Goal: Transaction & Acquisition: Obtain resource

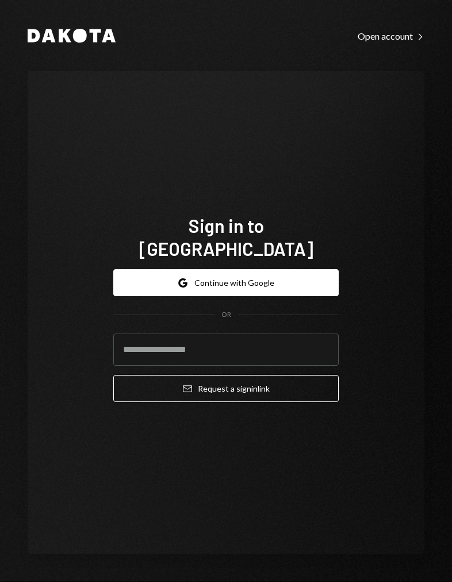
click at [375, 127] on div "Sign in to [GEOGRAPHIC_DATA] Google Continue with Google OR Email Request a sig…" at bounding box center [226, 313] width 397 height 484
click at [274, 344] on input "email" at bounding box center [225, 350] width 225 height 32
click at [208, 334] on input "email" at bounding box center [225, 350] width 225 height 32
paste input "**********"
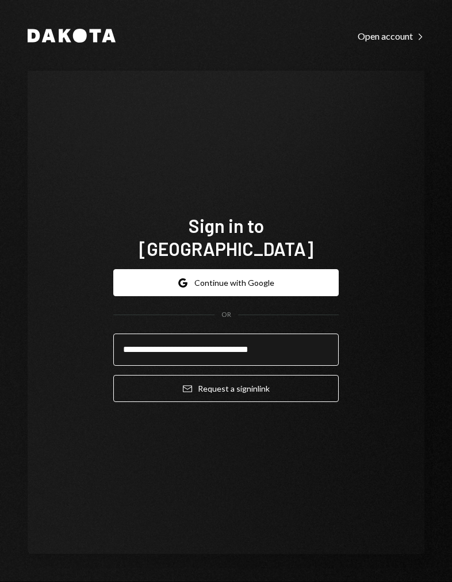
click at [137, 338] on input "**********" at bounding box center [225, 350] width 225 height 32
type input "**********"
click at [113, 375] on button "Email Request a sign in link" at bounding box center [225, 388] width 225 height 27
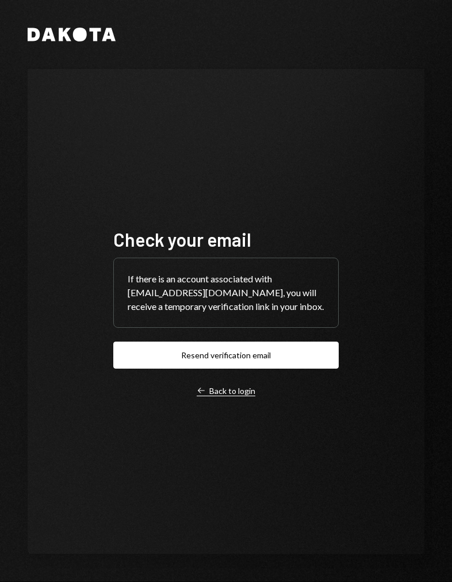
click at [244, 393] on div "Left Arrow Back to login" at bounding box center [226, 391] width 59 height 10
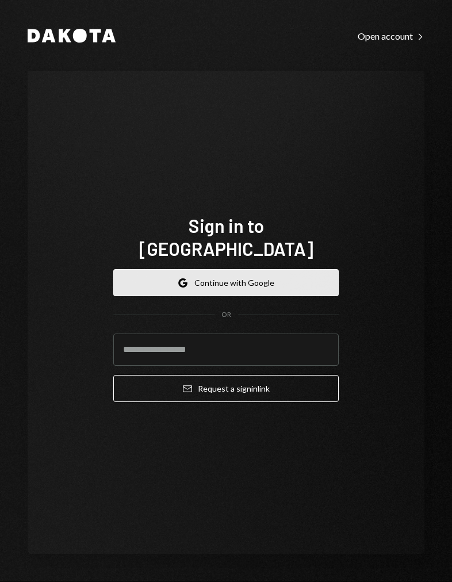
click at [293, 273] on button "Google Continue with Google" at bounding box center [225, 282] width 225 height 27
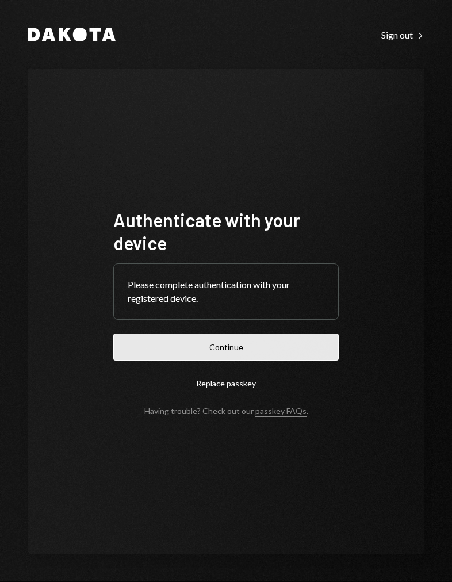
click at [277, 342] on button "Continue" at bounding box center [225, 347] width 225 height 27
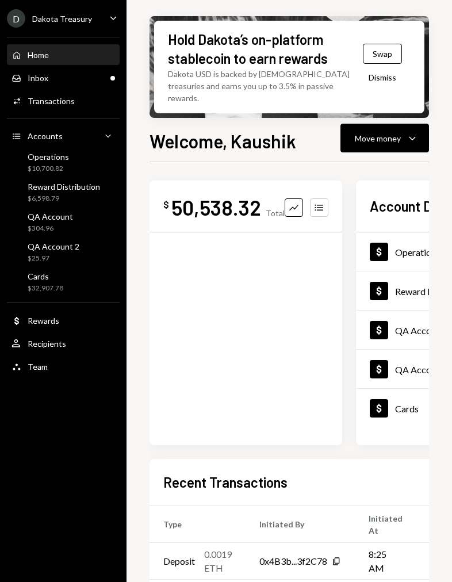
click at [71, 27] on div "D Dakota Treasury" at bounding box center [49, 18] width 85 height 18
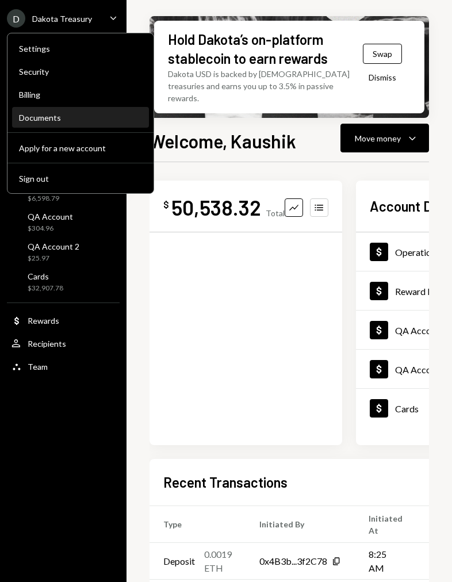
click at [58, 110] on div "Documents" at bounding box center [80, 118] width 123 height 20
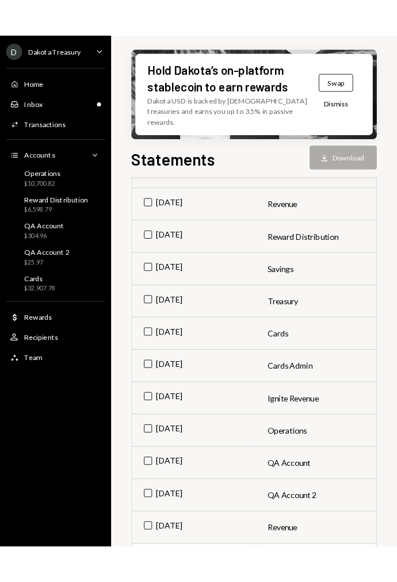
scroll to position [553, 0]
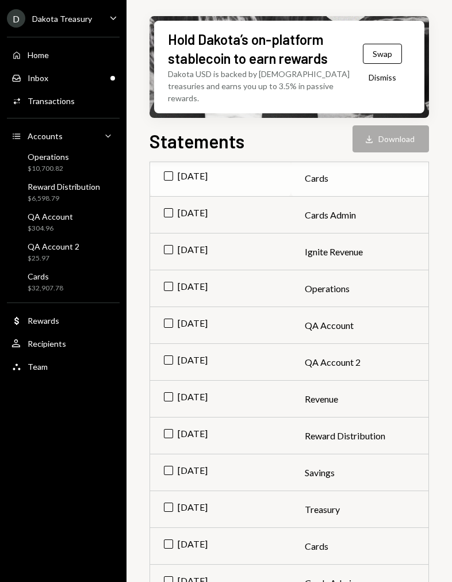
click at [168, 168] on td "Jul 2025" at bounding box center [220, 178] width 141 height 37
click at [370, 133] on icon "Download" at bounding box center [369, 139] width 12 height 12
click at [404, 132] on button "Download Download" at bounding box center [390, 138] width 76 height 27
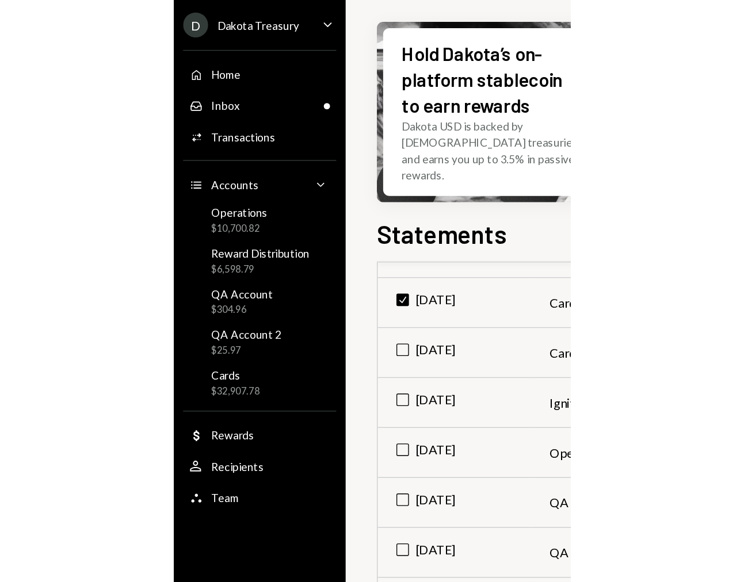
scroll to position [567, 0]
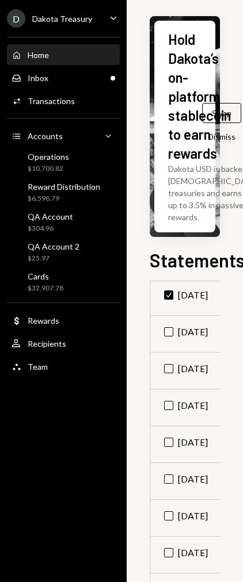
click at [81, 59] on div "Home Home" at bounding box center [64, 55] width 104 height 10
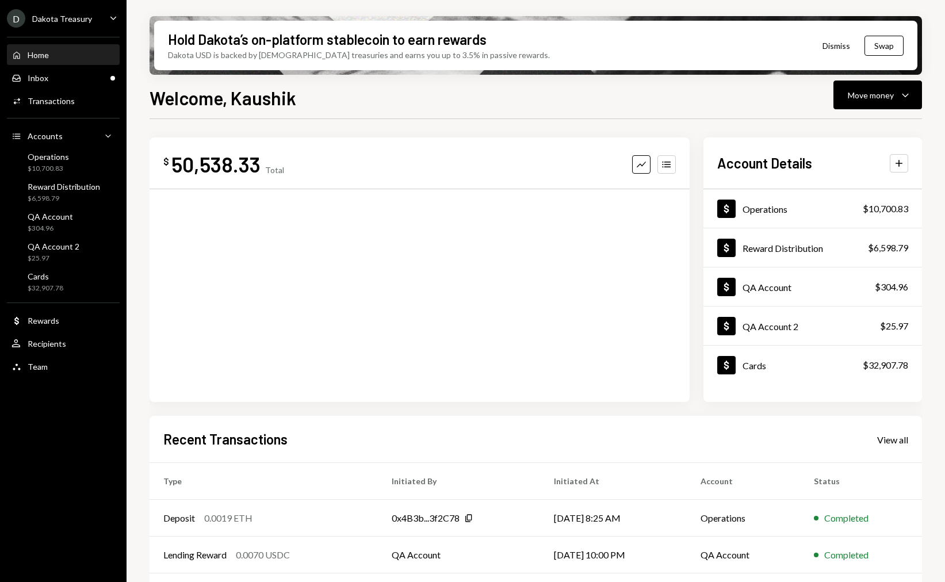
click at [67, 30] on div "Home Home Inbox Inbox Activities Transactions Accounts Accounts Caret Down Oper…" at bounding box center [63, 204] width 127 height 349
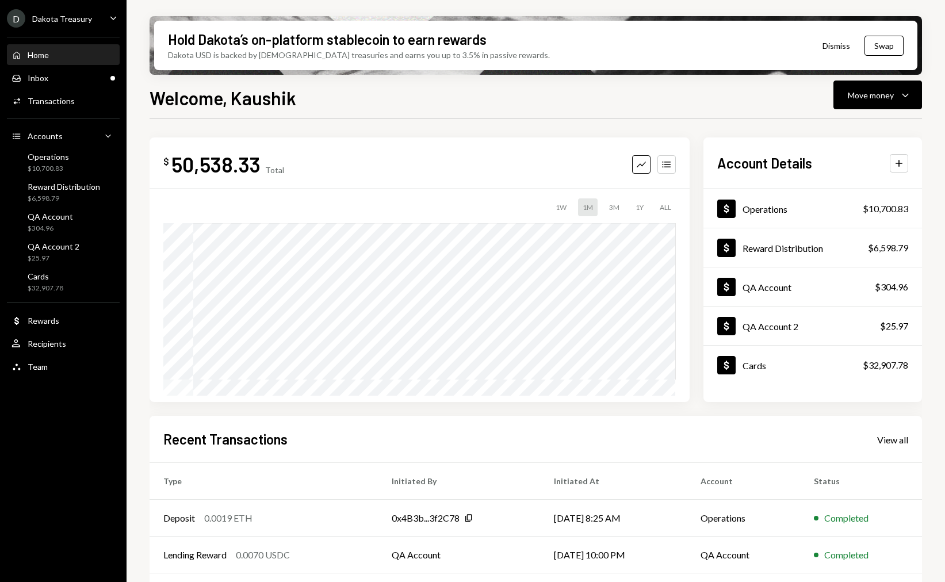
click at [71, 23] on div "D Dakota Treasury" at bounding box center [49, 18] width 85 height 18
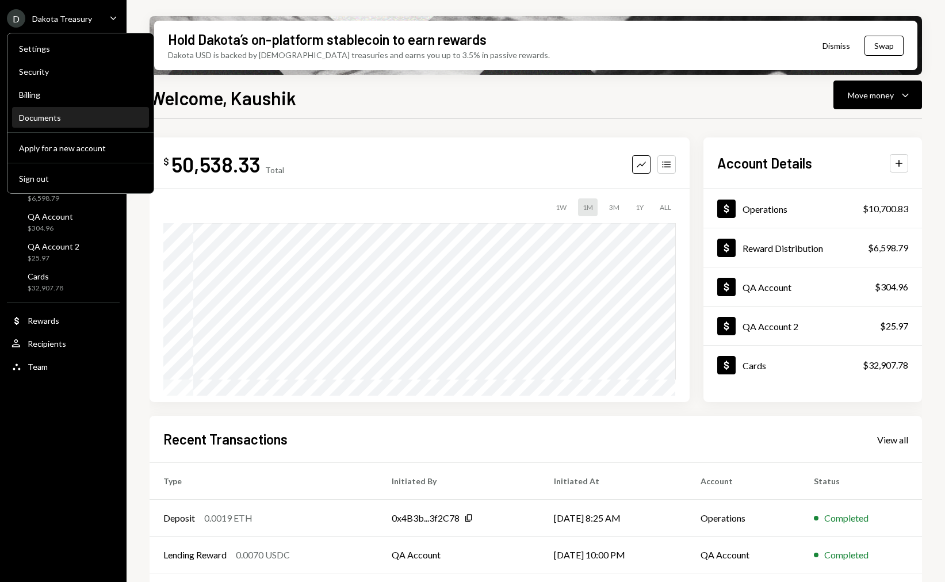
click at [66, 121] on div "Documents" at bounding box center [80, 118] width 123 height 10
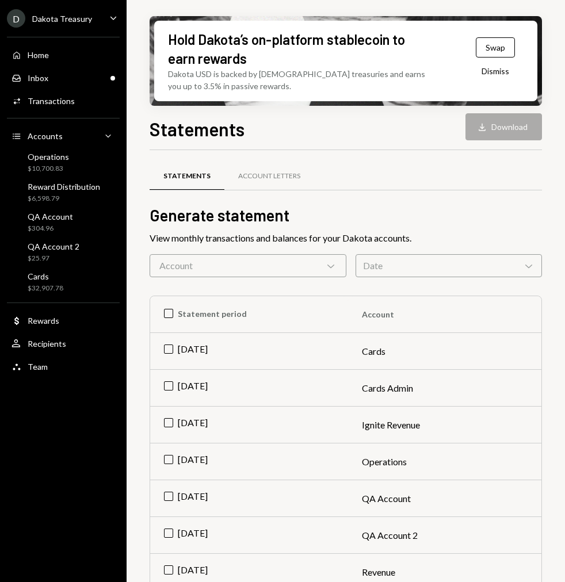
click at [422, 225] on h2 "Generate statement" at bounding box center [346, 215] width 392 height 22
click at [170, 353] on td "Aug 2025" at bounding box center [249, 351] width 198 height 37
click at [523, 127] on button "Download Download" at bounding box center [503, 126] width 76 height 27
